Goal: Task Accomplishment & Management: Manage account settings

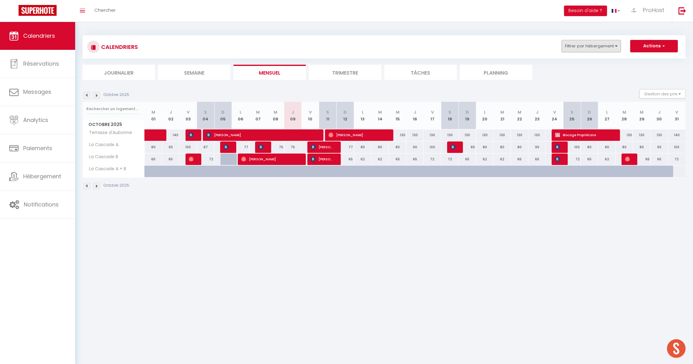
click at [585, 42] on button "Filtrer par hébergement" at bounding box center [591, 46] width 59 height 12
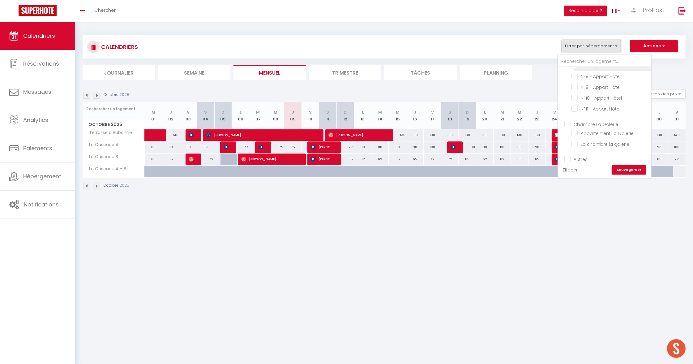
scroll to position [22, 0]
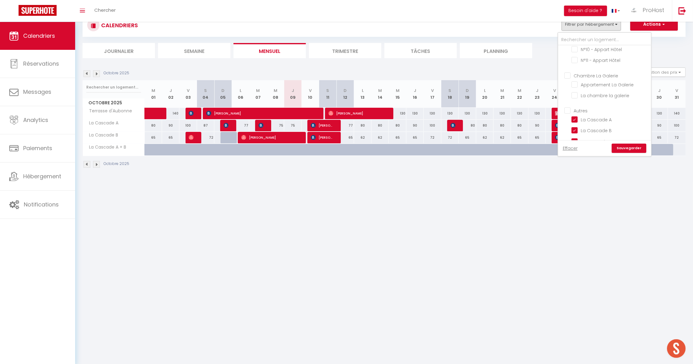
click at [570, 107] on input "Autres" at bounding box center [611, 110] width 93 height 6
checkbox input "true"
checkbox input "false"
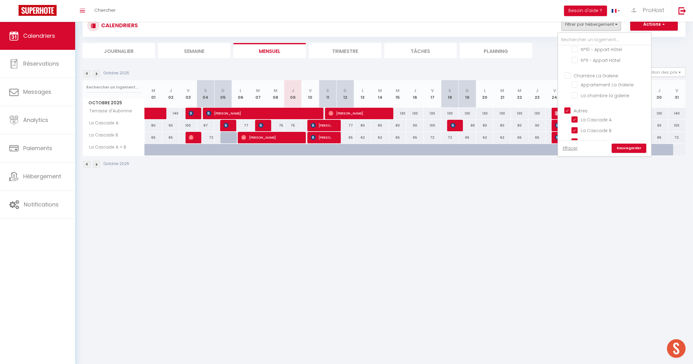
checkbox input "false"
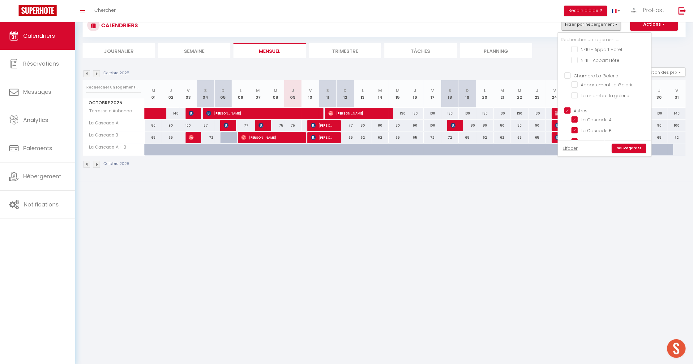
checkbox input "false"
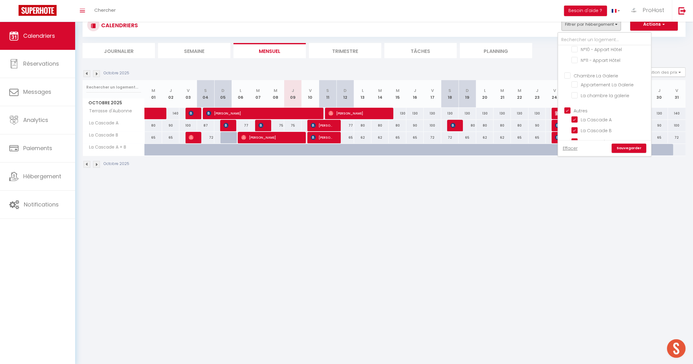
checkbox input "false"
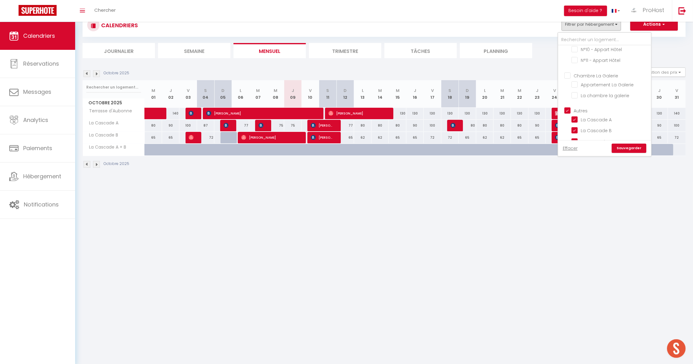
checkbox input "false"
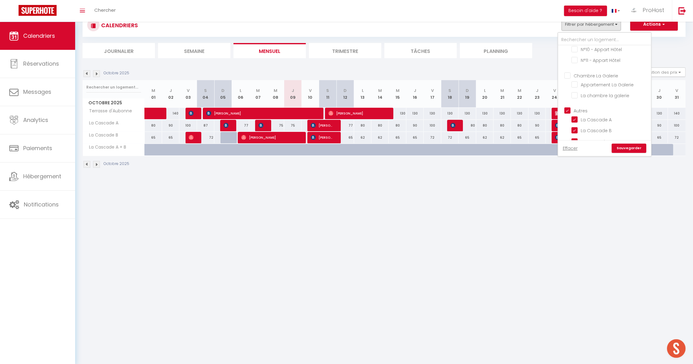
checkbox input "false"
click at [570, 107] on input "Autres" at bounding box center [611, 110] width 93 height 6
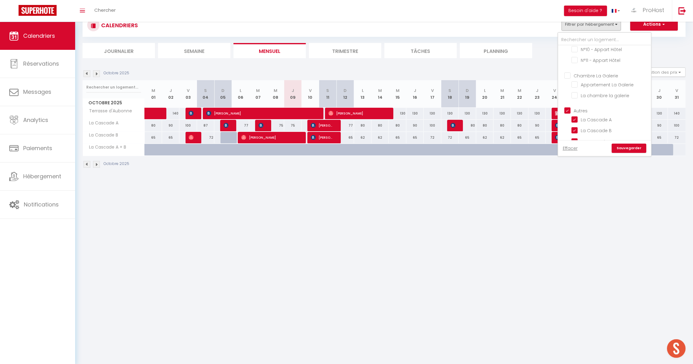
checkbox input "false"
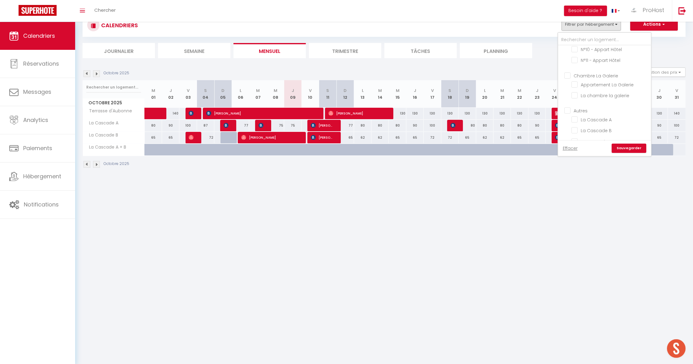
checkbox input "false"
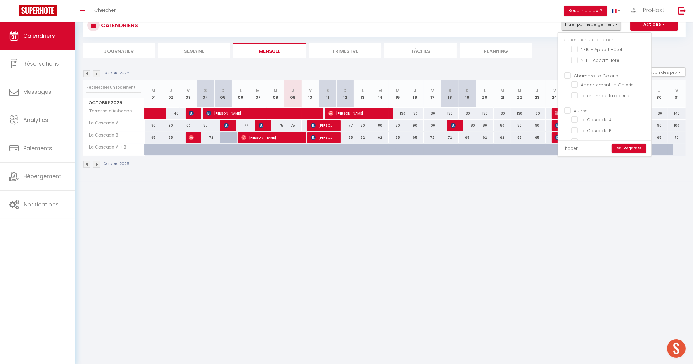
checkbox input "false"
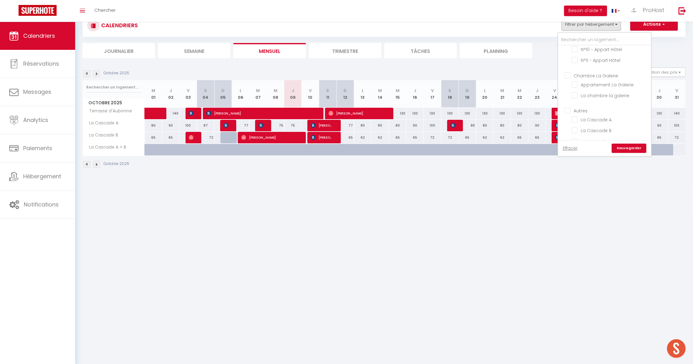
checkbox input "false"
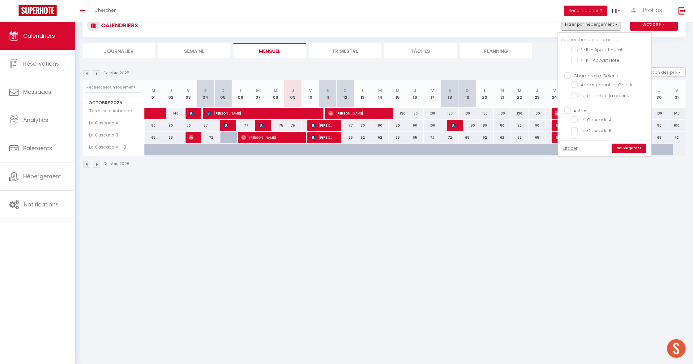
checkbox input "false"
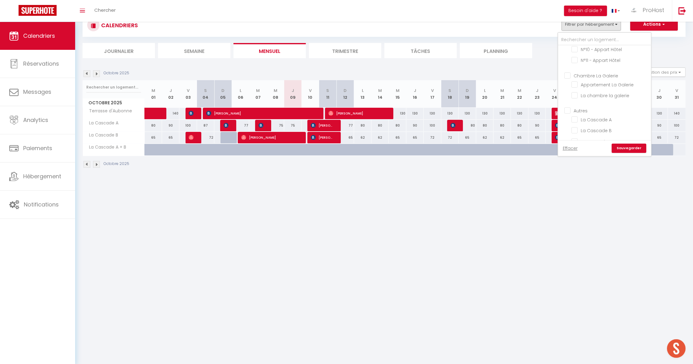
checkbox input "false"
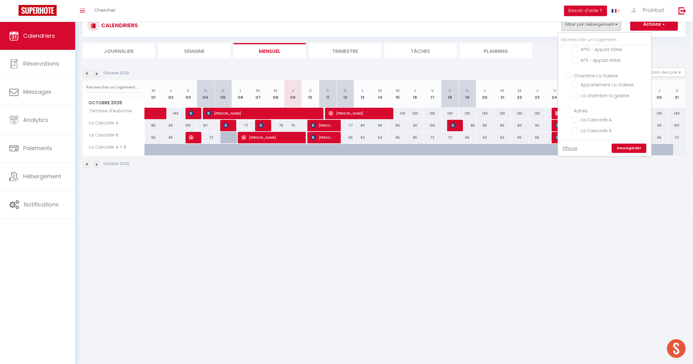
checkbox input "false"
click at [579, 115] on input "Terrasse d'Aubonne" at bounding box center [610, 117] width 77 height 6
checkbox input "false"
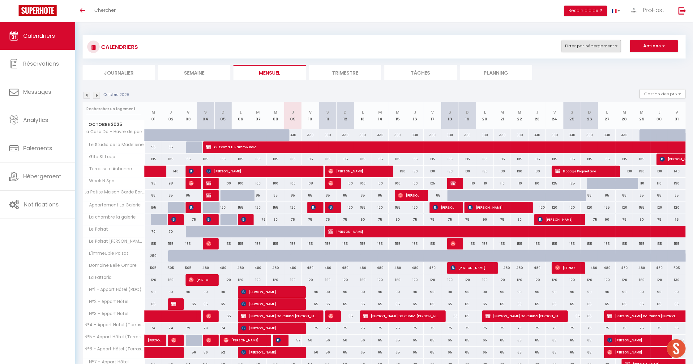
click at [601, 43] on button "Filtrer par hébergement" at bounding box center [591, 46] width 59 height 12
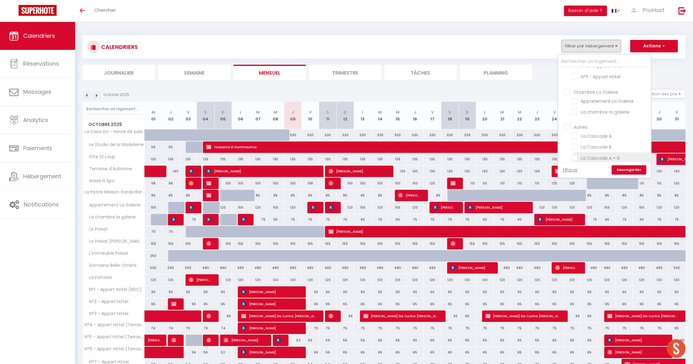
scroll to position [338, 0]
click at [609, 152] on input "Entre vignoble et prairie" at bounding box center [610, 155] width 77 height 6
checkbox input "true"
checkbox input "false"
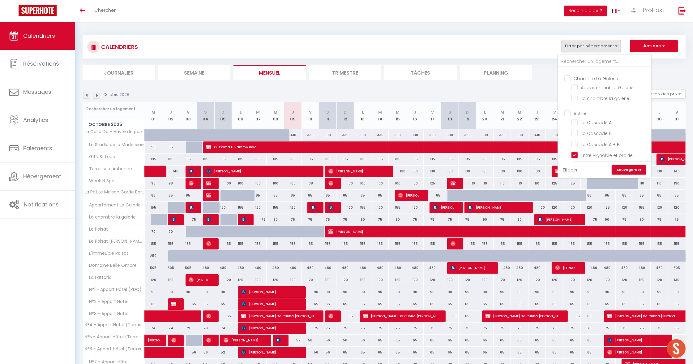
checkbox input "false"
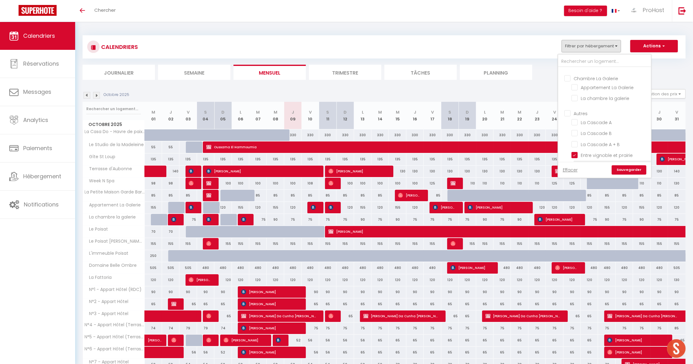
checkbox input "false"
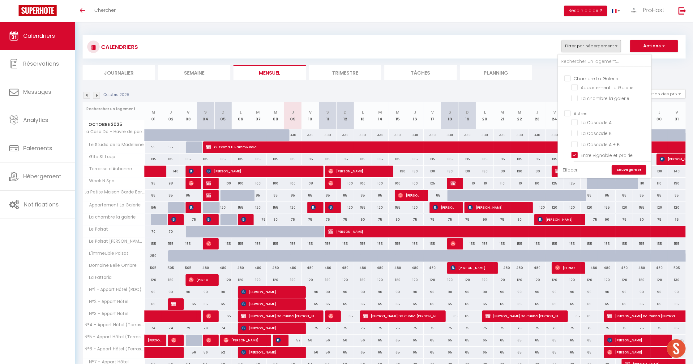
checkbox input "false"
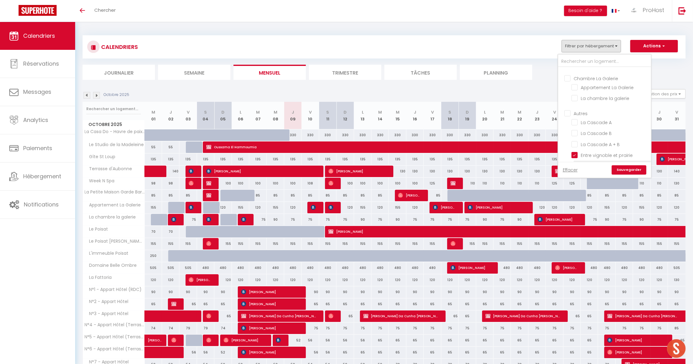
checkbox input "false"
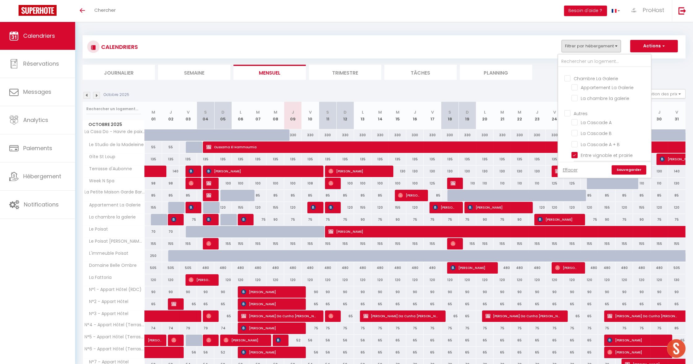
checkbox input "false"
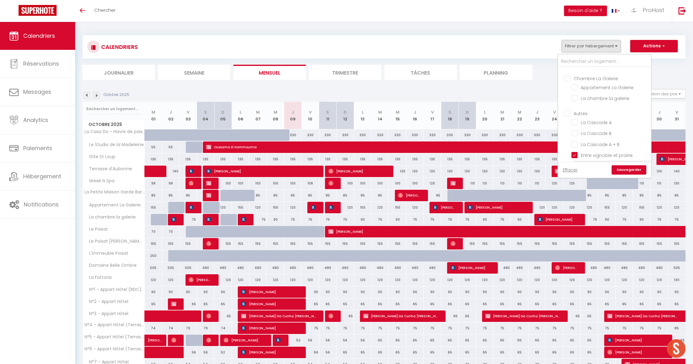
checkbox input "false"
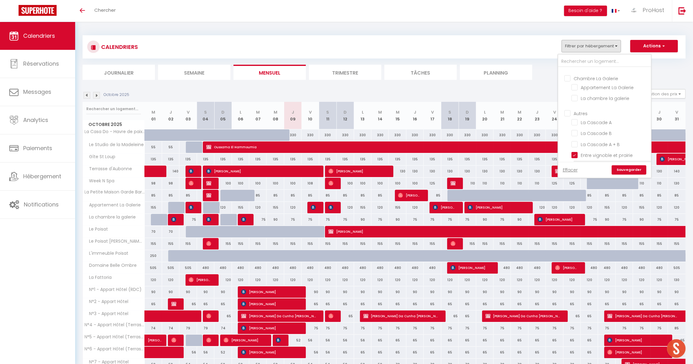
click at [612, 161] on li "Maison aux Deux Visages" at bounding box center [612, 166] width 77 height 11
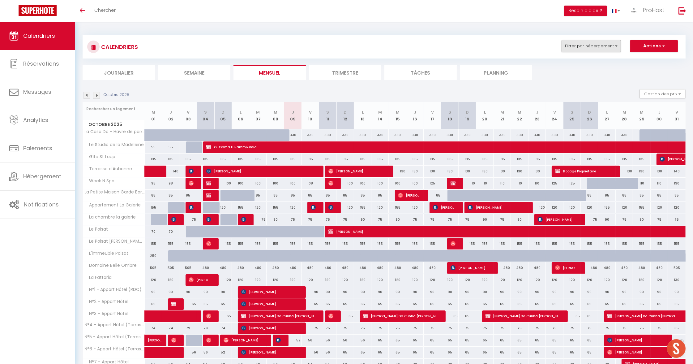
click at [609, 51] on button "Filtrer par hébergement" at bounding box center [591, 46] width 59 height 12
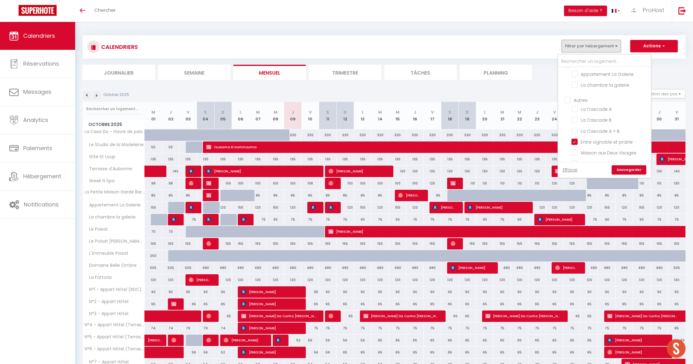
scroll to position [48, 0]
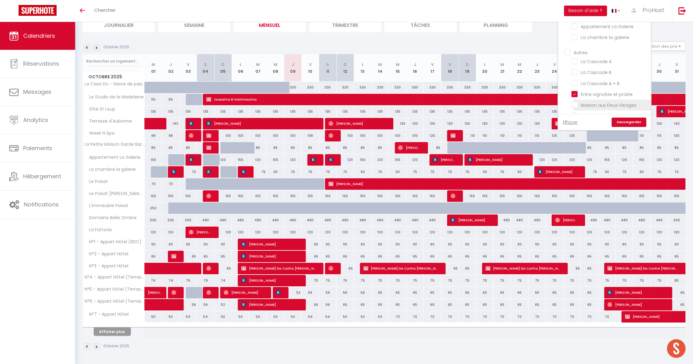
click at [602, 100] on li "Maison aux Deux Visages" at bounding box center [612, 105] width 77 height 11
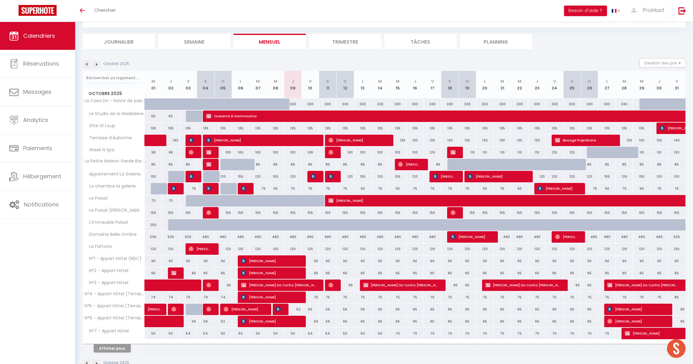
scroll to position [5, 0]
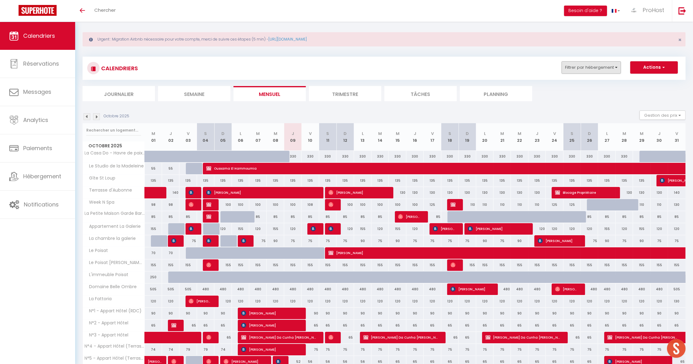
click at [613, 62] on button "Filtrer par hébergement" at bounding box center [591, 67] width 59 height 12
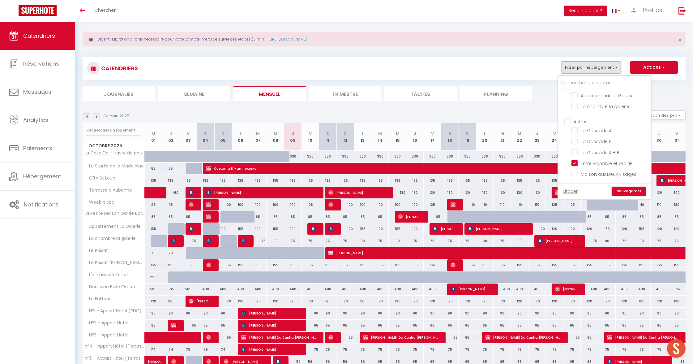
scroll to position [346, 0]
click at [574, 187] on input "Studio aux Deux Visages" at bounding box center [610, 190] width 77 height 6
checkbox input "true"
checkbox input "false"
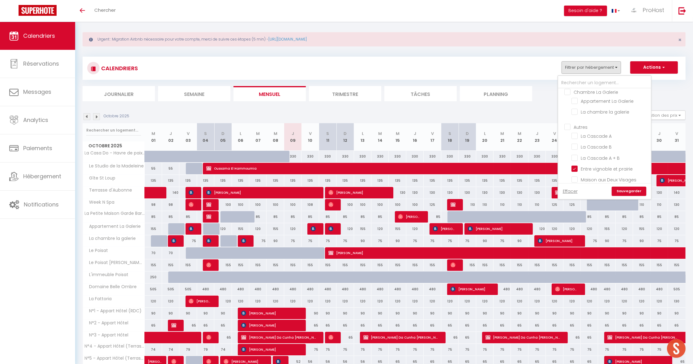
checkbox input "false"
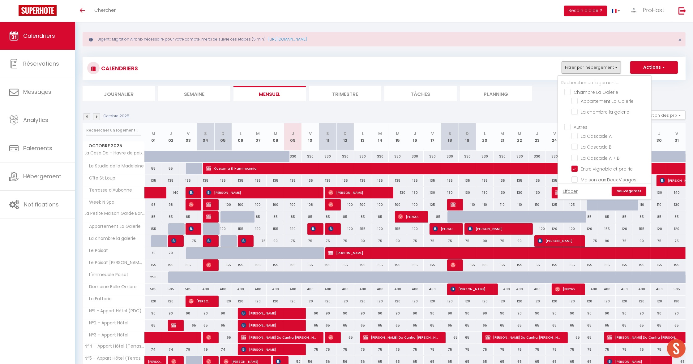
checkbox input "false"
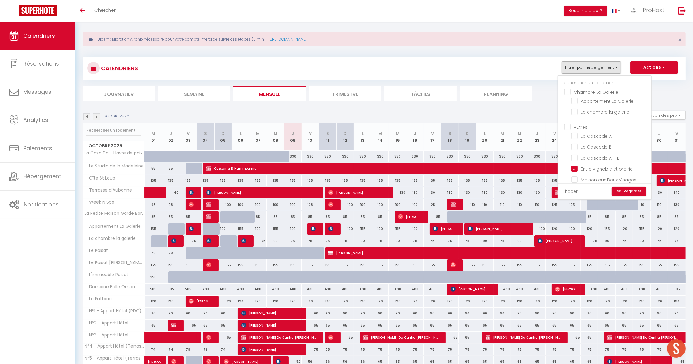
checkbox input "false"
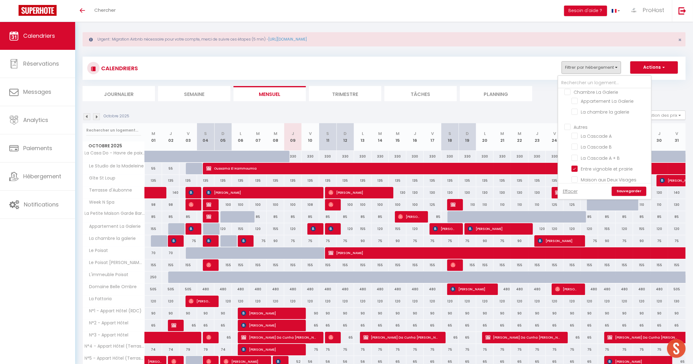
checkbox input "false"
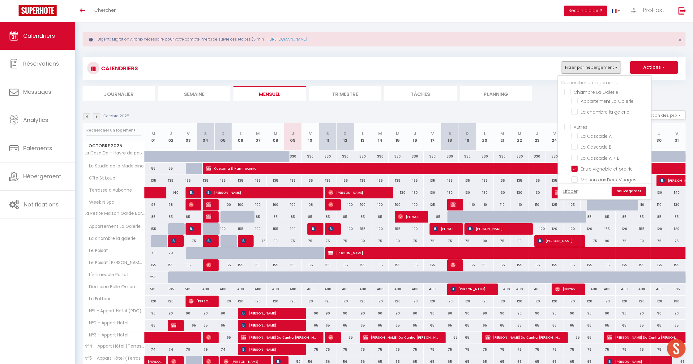
checkbox input "false"
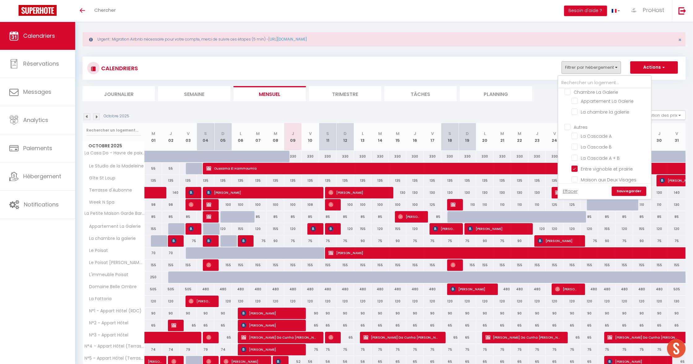
checkbox input "false"
click at [577, 176] on input "Maison aux Deux Visages" at bounding box center [610, 179] width 77 height 6
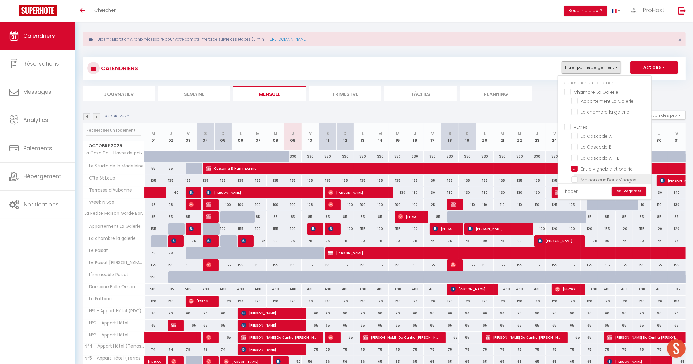
checkbox input "true"
checkbox input "false"
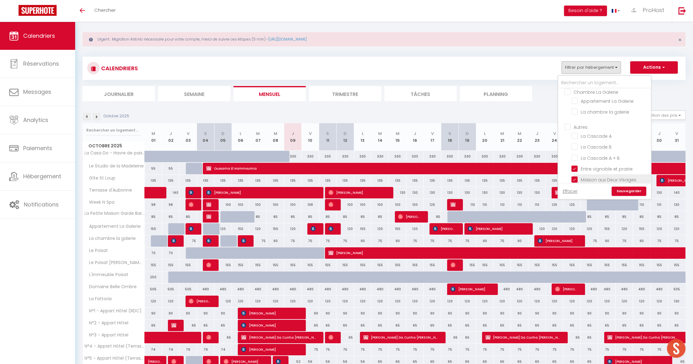
checkbox input "false"
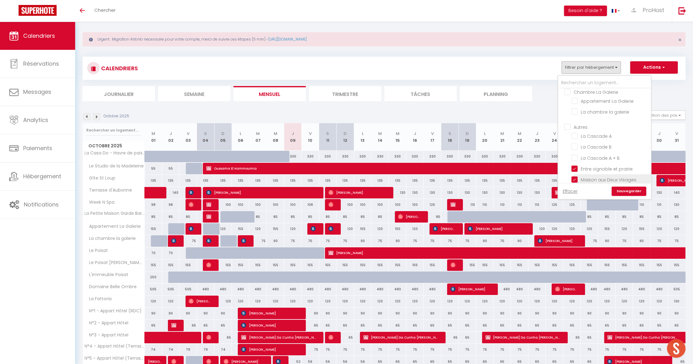
checkbox input "false"
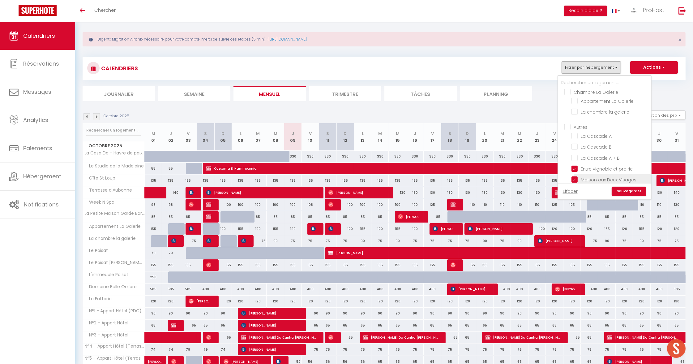
checkbox input "false"
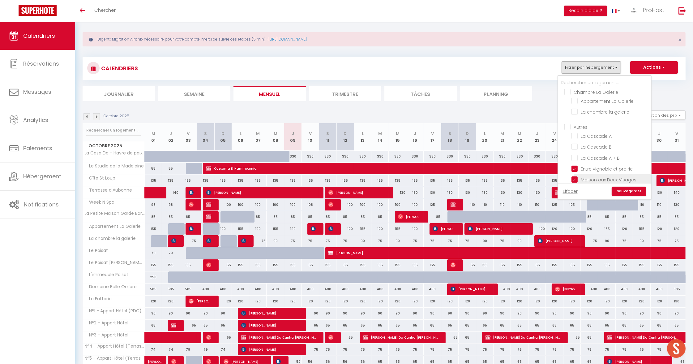
checkbox input "false"
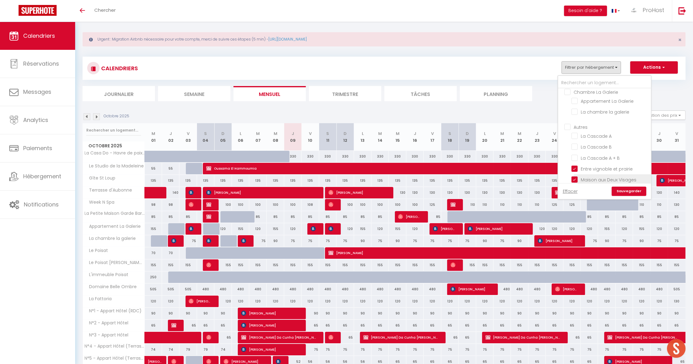
checkbox input "false"
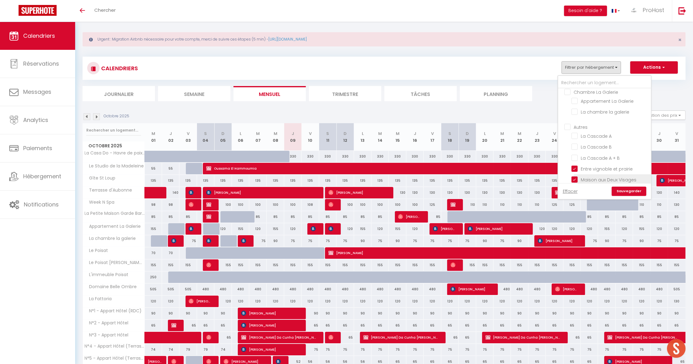
checkbox input "false"
click at [634, 192] on link "Sauvegarder" at bounding box center [629, 191] width 35 height 9
select select
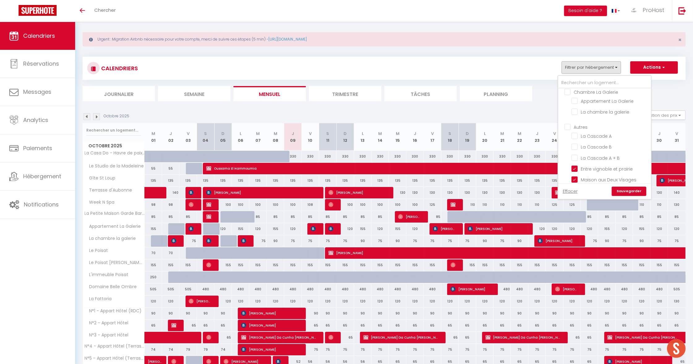
select select
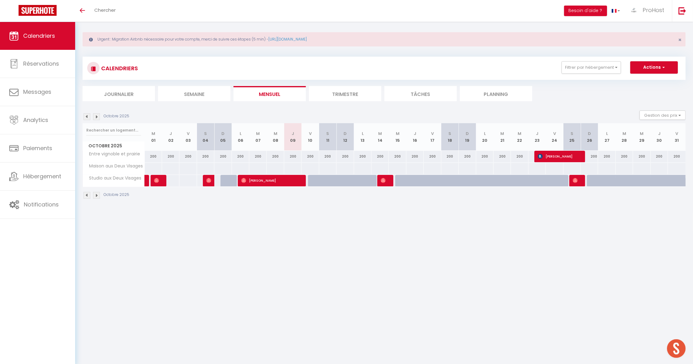
click at [282, 179] on span "[PERSON_NAME]" at bounding box center [270, 181] width 58 height 12
select select "OK"
select select "1"
select select "0"
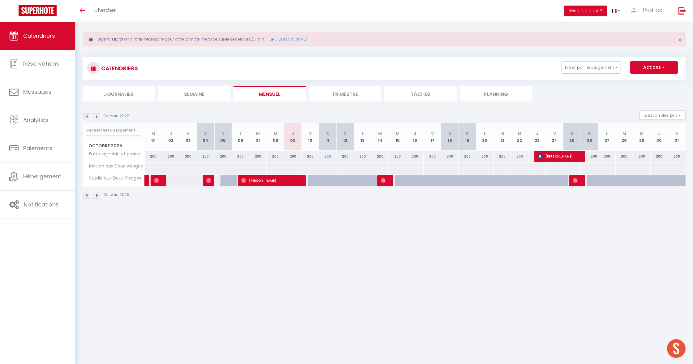
select select "1"
select select
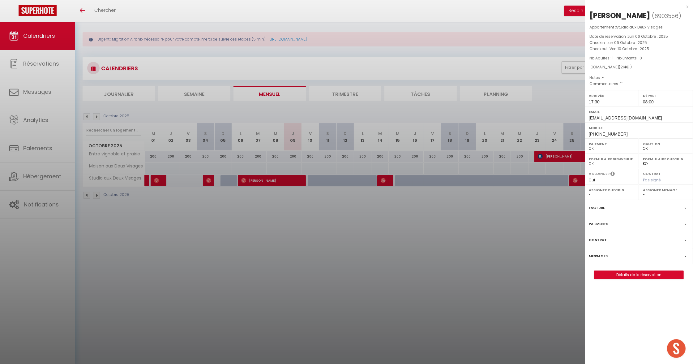
select select "42804"
click at [486, 132] on div at bounding box center [346, 182] width 693 height 364
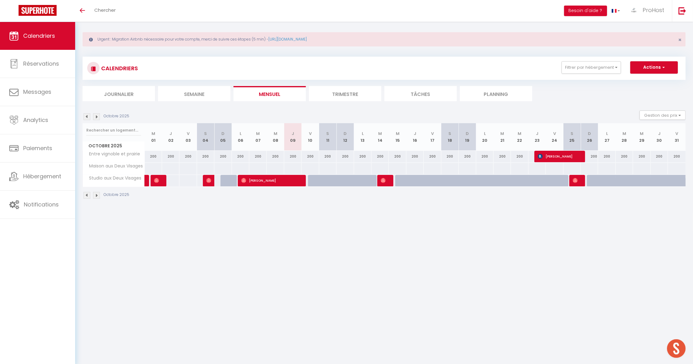
drag, startPoint x: 646, startPoint y: 87, endPoint x: 698, endPoint y: 180, distance: 106.1
click at [693, 180] on html "🟢 Des questions ou besoin d'assistance pour la migration AirBnB? Prenez rdv >>>…" at bounding box center [346, 177] width 693 height 364
drag, startPoint x: 617, startPoint y: 131, endPoint x: 479, endPoint y: 106, distance: 140.7
click at [616, 131] on tr "Octobre 2025 M 01 J 02 V 03 S 04 D 05 L 06 M 07 M 08 J 09 V 10 S 11 D 12 L 13 M…" at bounding box center [384, 137] width 603 height 28
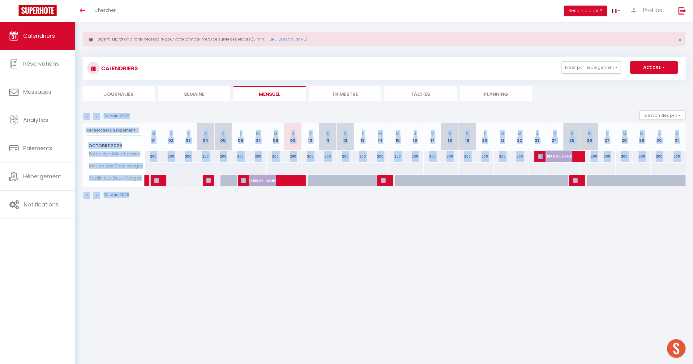
drag, startPoint x: 170, startPoint y: 112, endPoint x: 623, endPoint y: 206, distance: 462.4
click at [623, 206] on div "Urgent : Migration Airbnb nécessaire pour votre compte, merci de suivre ces éta…" at bounding box center [384, 115] width 618 height 196
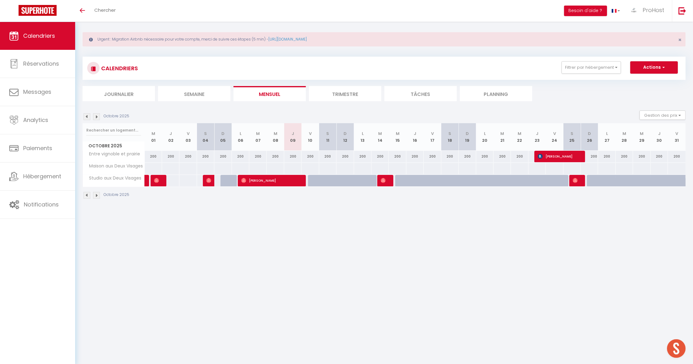
click at [438, 213] on body "🟢 Des questions ou besoin d'assistance pour la migration AirBnB? Prenez rdv >>>…" at bounding box center [346, 199] width 693 height 364
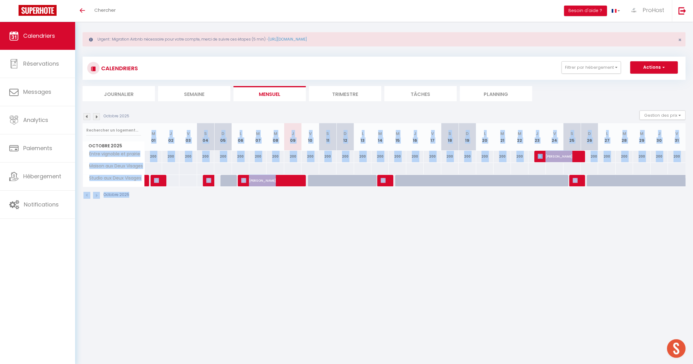
drag, startPoint x: 148, startPoint y: 127, endPoint x: 682, endPoint y: 248, distance: 547.9
click at [682, 248] on body "🟢 Des questions ou besoin d'assistance pour la migration AirBnB? Prenez rdv >>>…" at bounding box center [346, 199] width 693 height 364
click at [645, 230] on body "🟢 Des questions ou besoin d'assistance pour la migration AirBnB? Prenez rdv >>>…" at bounding box center [346, 199] width 693 height 364
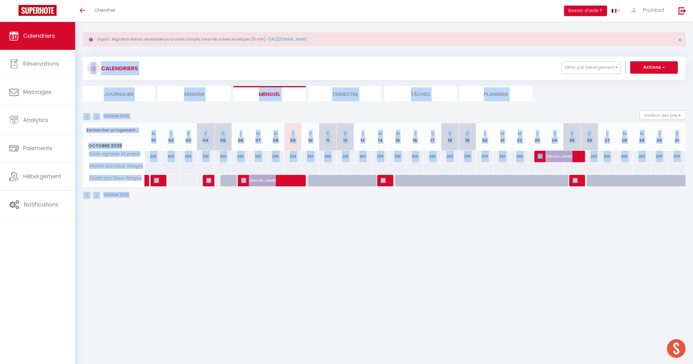
drag, startPoint x: 683, startPoint y: 195, endPoint x: 82, endPoint y: 57, distance: 616.8
click at [82, 57] on div "Urgent : Migration Airbnb nécessaire pour votre compte, merci de suivre ces éta…" at bounding box center [384, 115] width 618 height 196
click at [392, 264] on body "🟢 Des questions ou besoin d'assistance pour la migration AirBnB? Prenez rdv >>>…" at bounding box center [346, 199] width 693 height 364
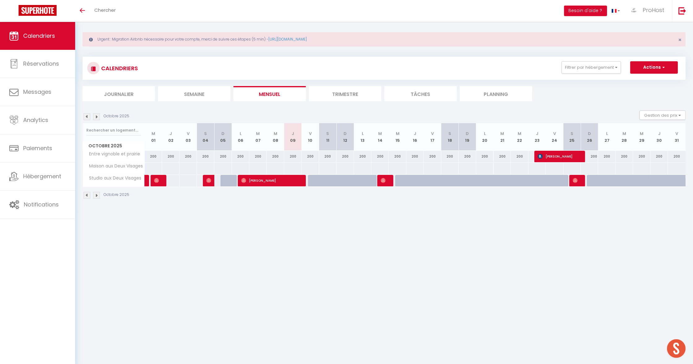
click at [312, 181] on div at bounding box center [316, 181] width 17 height 12
select select "1"
type input "Ven 10 Octobre 2025"
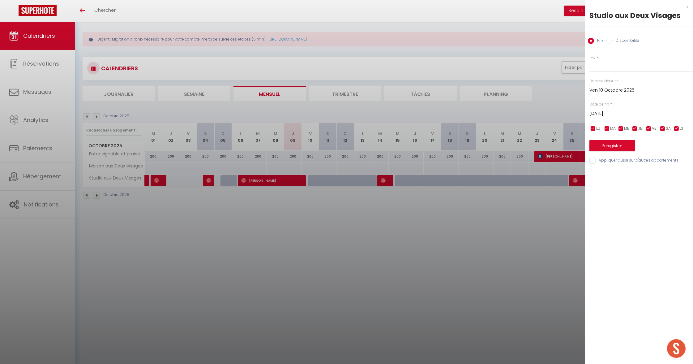
click at [627, 107] on div "Date de fin * [DATE] < [DATE] > Dim Lun Mar Mer Jeu Ven Sam 1 2 3 4 5 6 7 8 9 1…" at bounding box center [642, 109] width 104 height 17
click at [625, 110] on input "[DATE]" at bounding box center [642, 114] width 104 height 8
click at [630, 174] on span "15" at bounding box center [636, 173] width 13 height 12
type input "Mer 15 Octobre 2025"
click at [609, 67] on input "Prix" at bounding box center [642, 66] width 104 height 11
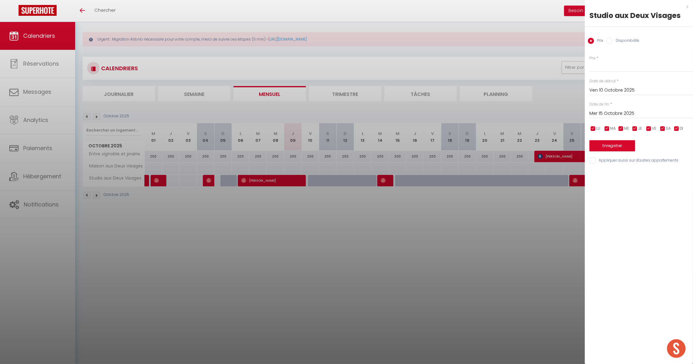
click at [611, 43] on input "Disponibilité" at bounding box center [610, 41] width 6 height 6
radio input "true"
radio input "false"
click at [609, 148] on button "Enregistrer" at bounding box center [613, 146] width 46 height 11
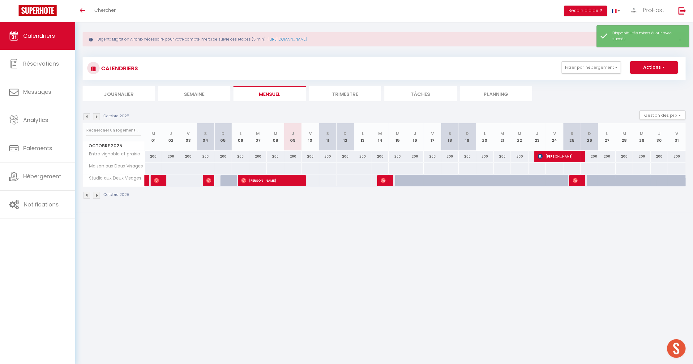
click at [310, 181] on div at bounding box center [310, 180] width 18 height 11
select select "1"
type input "Ven 10 Octobre 2025"
type input "[DATE]"
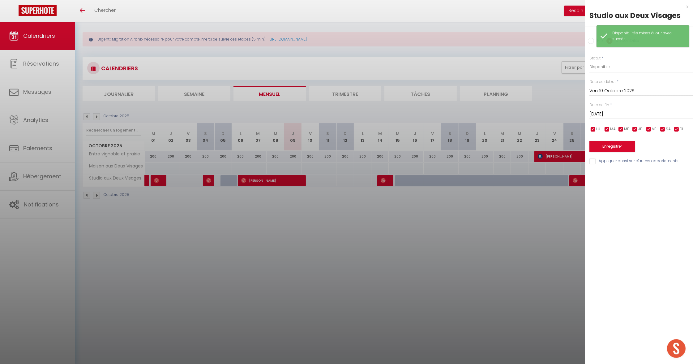
click at [593, 44] on div "Prix Disponibilité" at bounding box center [639, 37] width 108 height 21
click at [590, 40] on input "Prix" at bounding box center [591, 41] width 6 height 6
radio input "true"
radio input "false"
click at [606, 67] on input "Prix" at bounding box center [642, 66] width 104 height 11
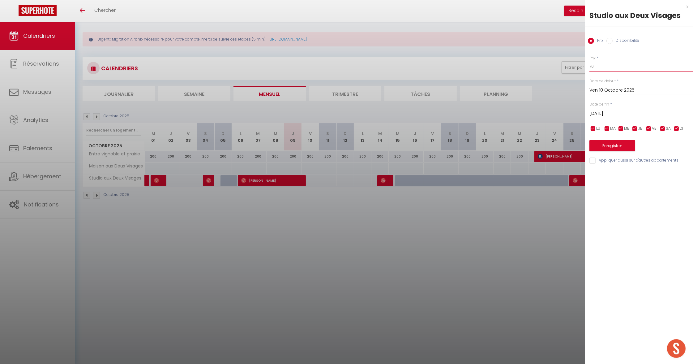
type input "70"
click at [608, 114] on input "[DATE]" at bounding box center [642, 114] width 104 height 8
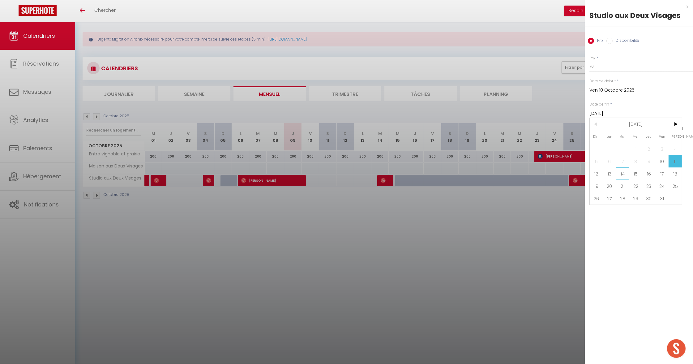
click at [625, 175] on span "14" at bounding box center [622, 173] width 13 height 12
type input "[DATE]"
click at [627, 143] on button "Enregistrer" at bounding box center [613, 145] width 46 height 11
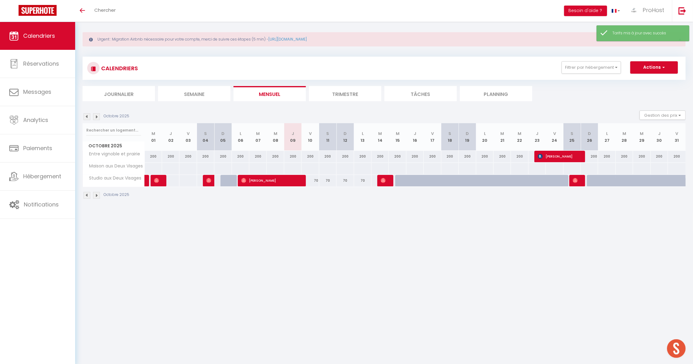
click at [373, 180] on div at bounding box center [380, 180] width 18 height 11
click at [374, 179] on div at bounding box center [380, 180] width 18 height 11
click at [375, 179] on div at bounding box center [380, 180] width 18 height 11
click at [376, 179] on div at bounding box center [380, 180] width 18 height 11
click at [375, 181] on div at bounding box center [380, 180] width 18 height 11
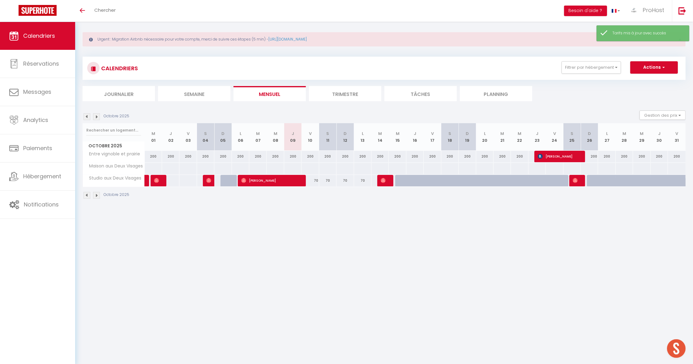
click at [376, 180] on div at bounding box center [380, 180] width 18 height 11
click at [360, 181] on div "70" at bounding box center [362, 180] width 17 height 11
type input "70"
type input "Lun 13 Octobre 2025"
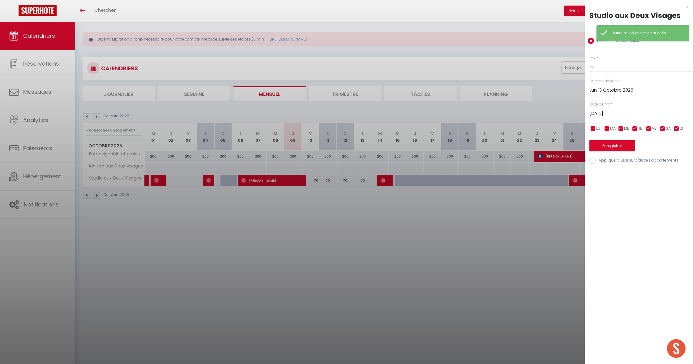
click at [627, 116] on input "[DATE]" at bounding box center [642, 114] width 104 height 8
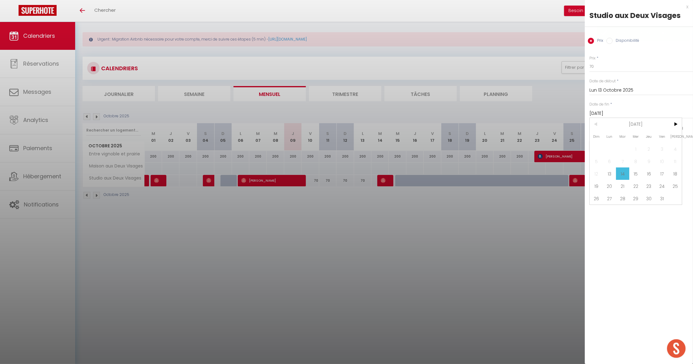
click at [634, 171] on span "15" at bounding box center [636, 173] width 13 height 12
type input "Mer 15 Octobre 2025"
click at [609, 147] on button "Enregistrer" at bounding box center [613, 145] width 46 height 11
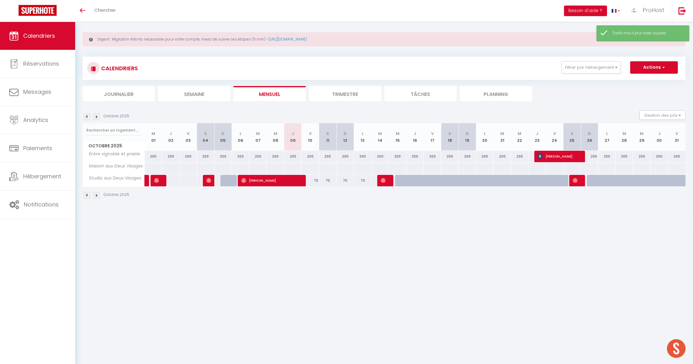
click at [309, 213] on body "🟢 Des questions ou besoin d'assistance pour la migration AirBnB? Prenez rdv >>>…" at bounding box center [346, 199] width 693 height 364
click at [329, 215] on body "🟢 Des questions ou besoin d'assistance pour la migration AirBnB? Prenez rdv >>>…" at bounding box center [346, 199] width 693 height 364
click at [445, 221] on body "🟢 Des questions ou besoin d'assistance pour la migration AirBnB? Prenez rdv >>>…" at bounding box center [346, 199] width 693 height 364
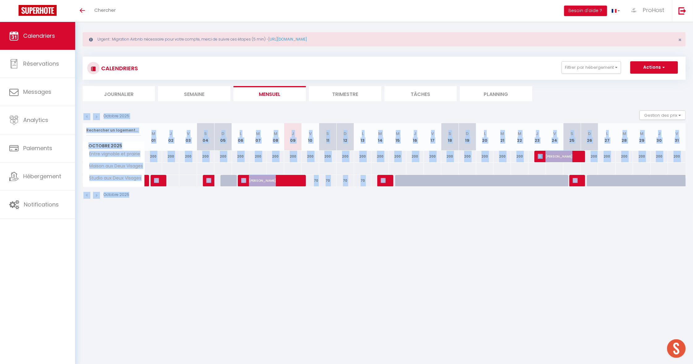
drag, startPoint x: 474, startPoint y: 230, endPoint x: 162, endPoint y: 118, distance: 330.8
click at [162, 118] on body "🟢 Des questions ou besoin d'assistance pour la migration AirBnB? Prenez rdv >>>…" at bounding box center [346, 199] width 693 height 364
